Goal: Task Accomplishment & Management: Manage account settings

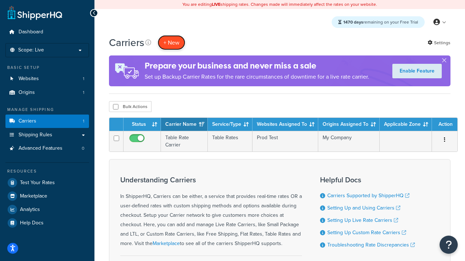
click at [171, 43] on button "+ New" at bounding box center [172, 42] width 28 height 15
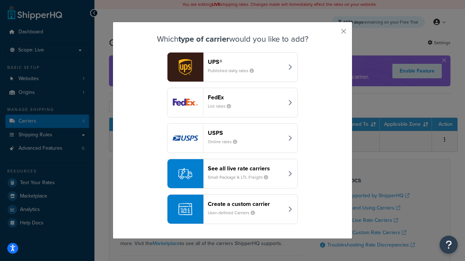
click at [245, 97] on header "FedEx" at bounding box center [246, 97] width 76 height 7
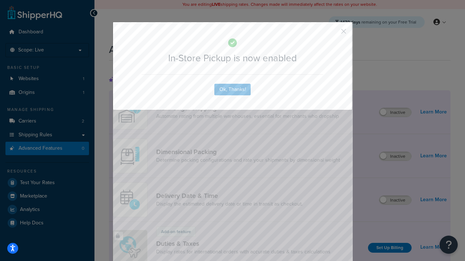
scroll to position [236, 0]
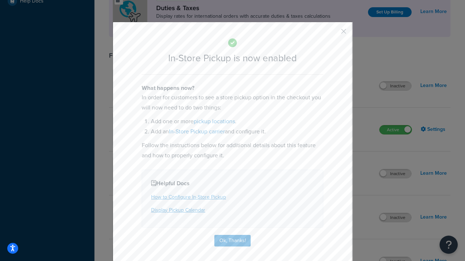
click at [333, 34] on button "button" at bounding box center [333, 34] width 2 height 2
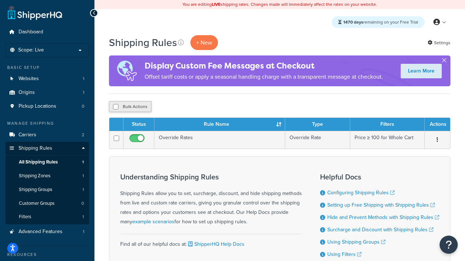
click at [115, 107] on input "checkbox" at bounding box center [115, 106] width 5 height 5
checkbox input "true"
click at [193, 107] on button "Delete" at bounding box center [193, 106] width 25 height 11
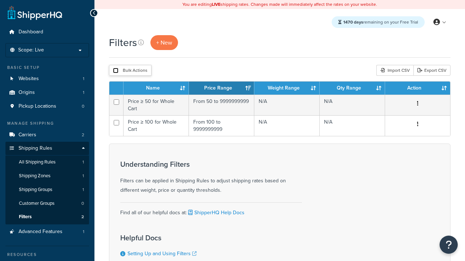
click at [115, 71] on input "checkbox" at bounding box center [115, 70] width 5 height 5
checkbox input "true"
click at [0, 0] on button "Delete" at bounding box center [0, 0] width 0 height 0
